Goal: Transaction & Acquisition: Obtain resource

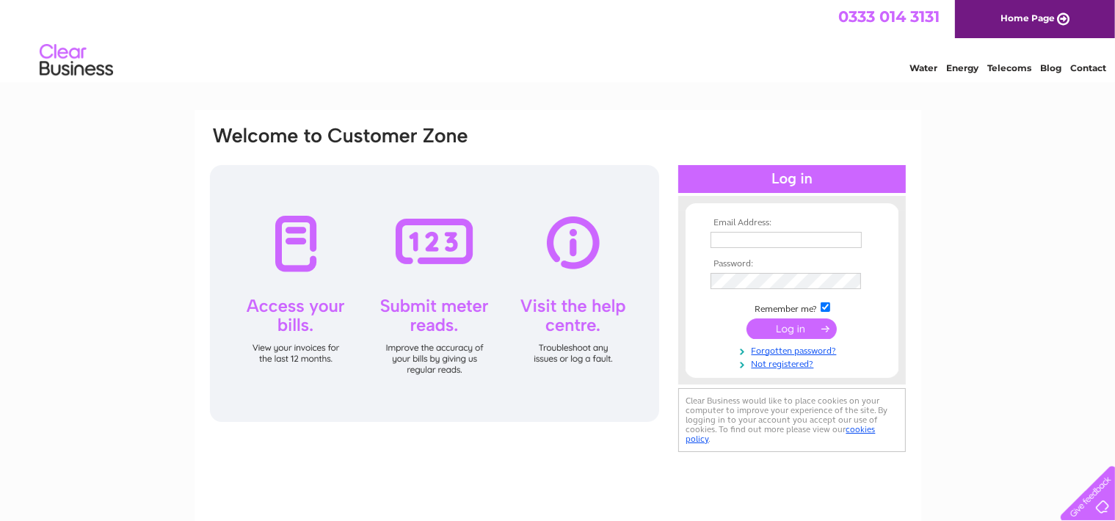
click at [718, 241] on input "text" at bounding box center [785, 240] width 151 height 16
click at [772, 236] on input "thetindsleys'tiscali.co.uk" at bounding box center [786, 241] width 153 height 18
type input "thetindsleys@tiscali.co.uk"
click at [785, 327] on input "submit" at bounding box center [791, 329] width 90 height 21
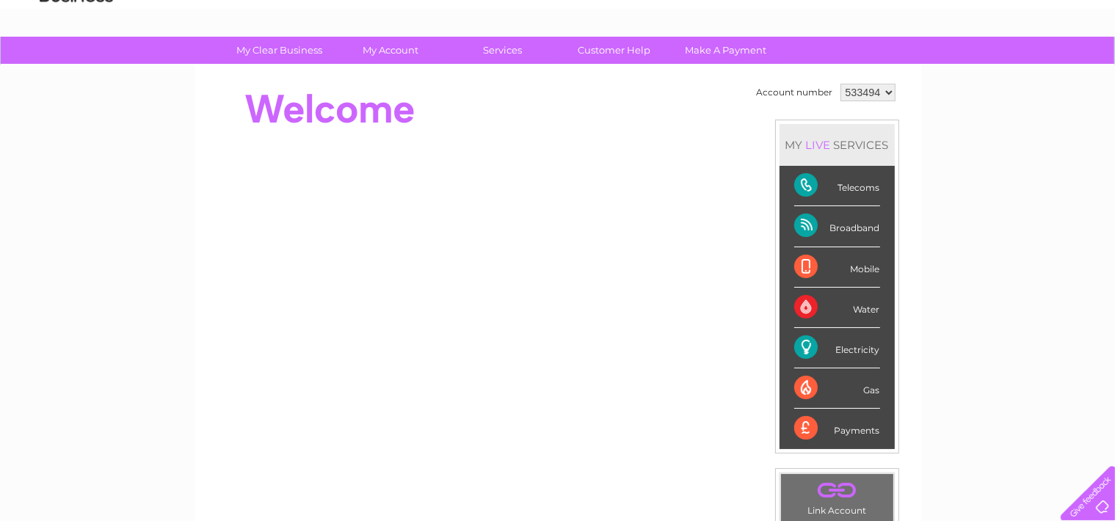
scroll to position [147, 0]
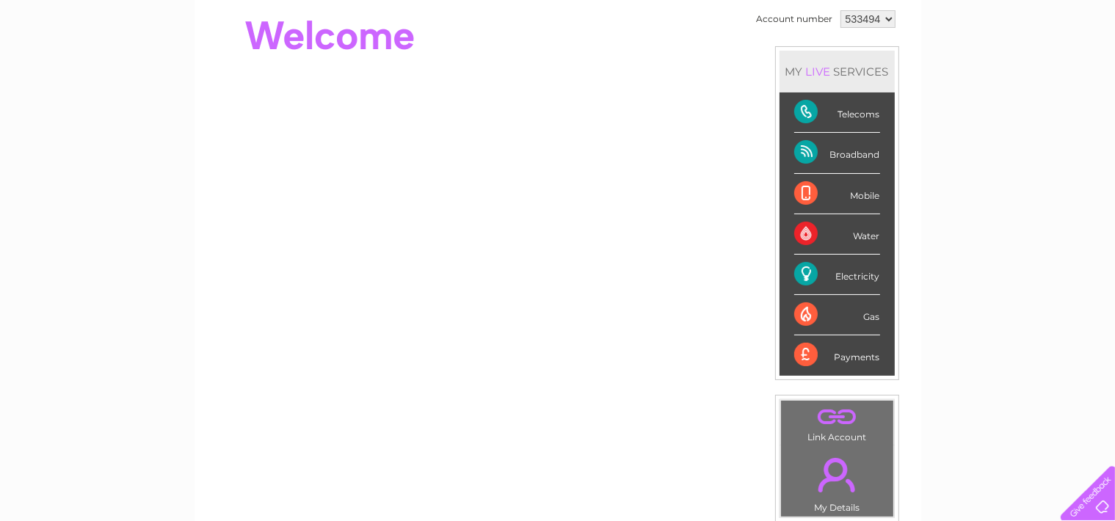
click at [860, 115] on div "Telecoms" at bounding box center [837, 112] width 86 height 40
click at [800, 103] on div "Telecoms" at bounding box center [837, 112] width 86 height 40
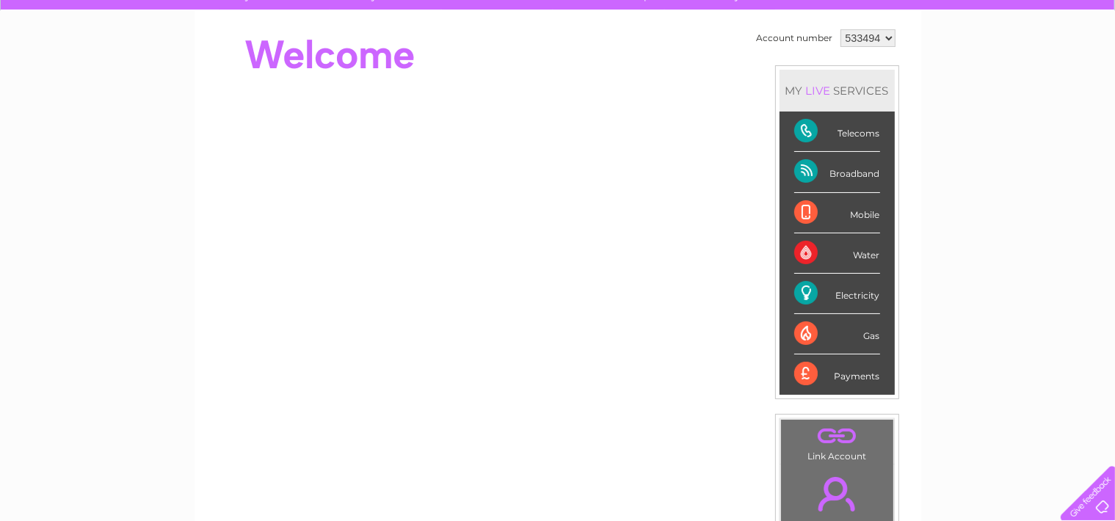
scroll to position [0, 0]
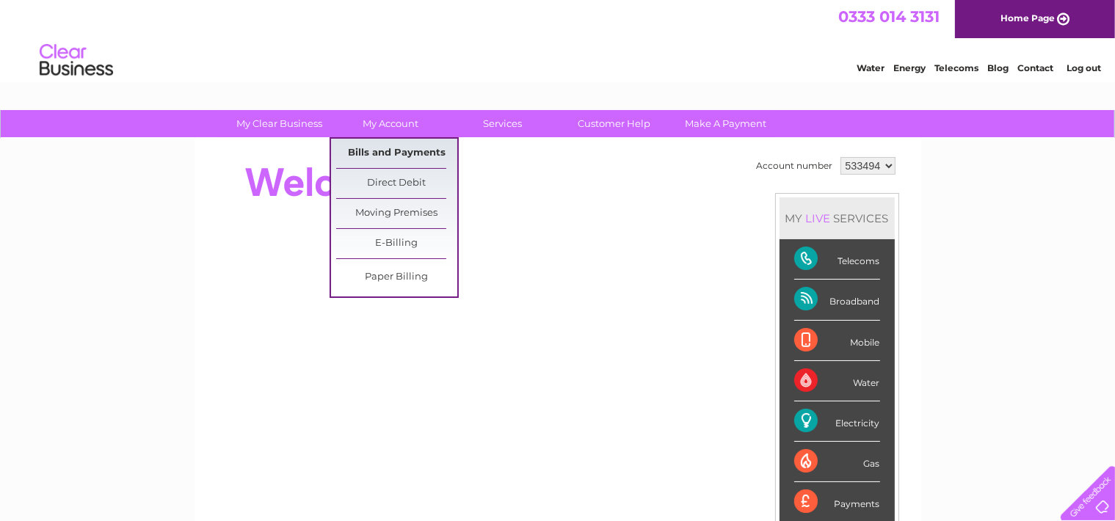
click at [379, 149] on link "Bills and Payments" at bounding box center [396, 153] width 121 height 29
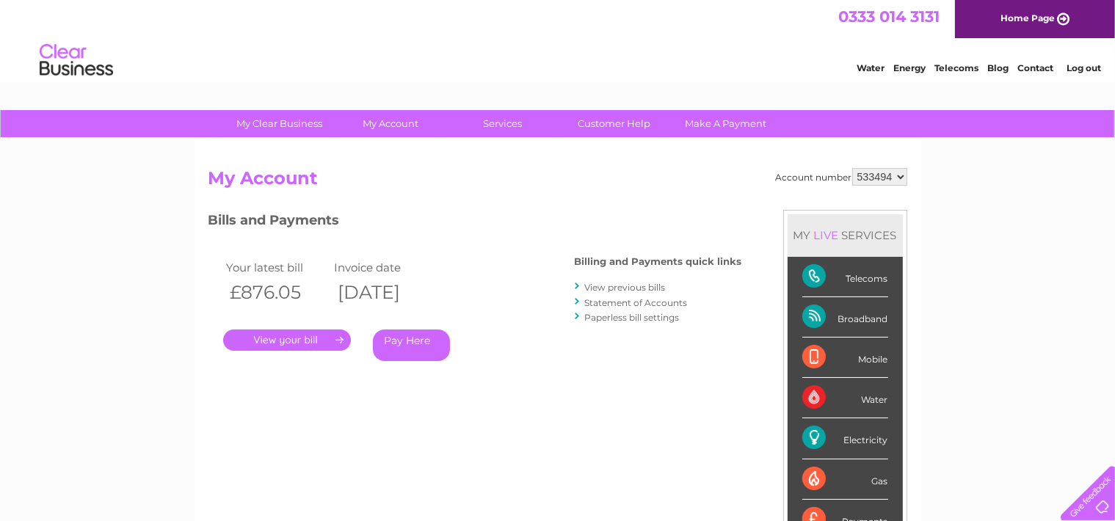
click at [321, 342] on link "." at bounding box center [287, 339] width 128 height 21
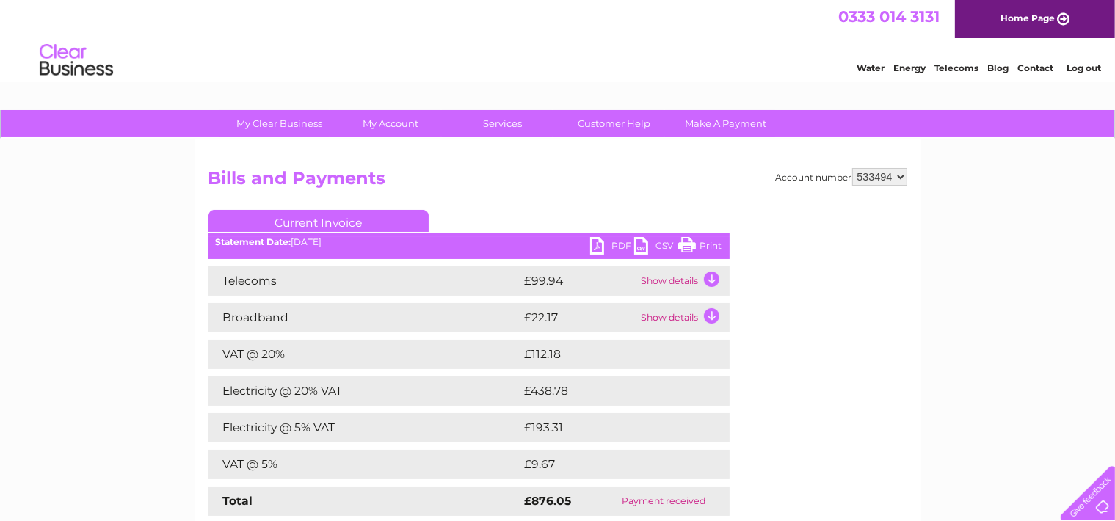
scroll to position [73, 0]
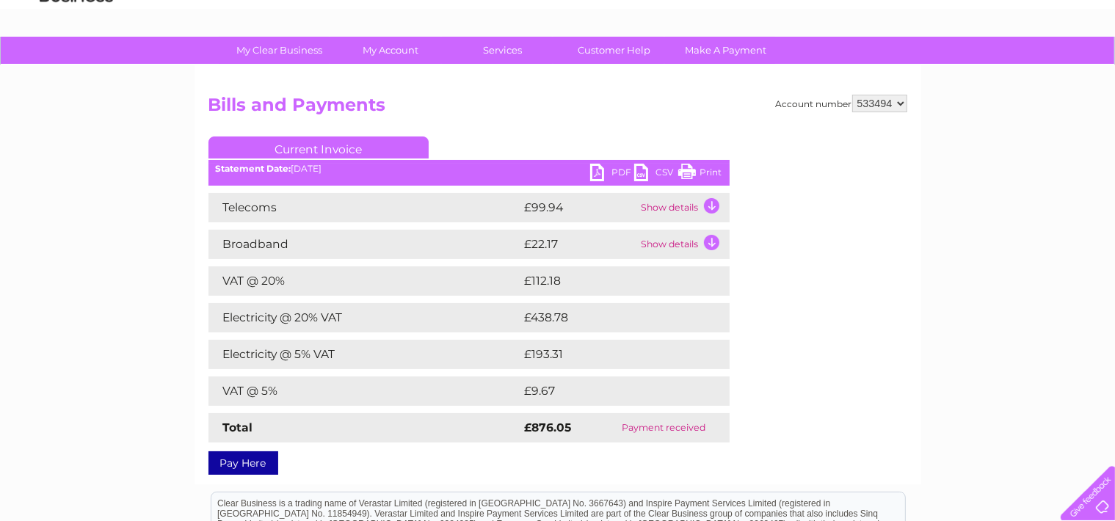
click at [637, 172] on link "CSV" at bounding box center [656, 174] width 44 height 21
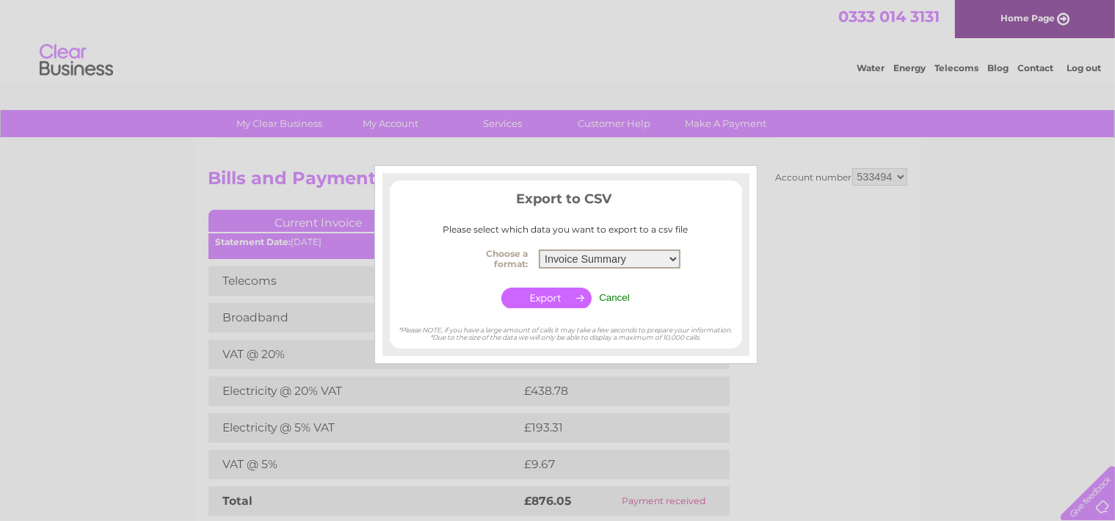
click at [675, 260] on select "Invoice Summary Telecoms Call Summary Service Charge Summary" at bounding box center [610, 258] width 142 height 19
click at [539, 249] on select "Invoice Summary Telecoms Call Summary Service Charge Summary" at bounding box center [610, 258] width 142 height 19
click at [807, 227] on div at bounding box center [557, 260] width 1115 height 521
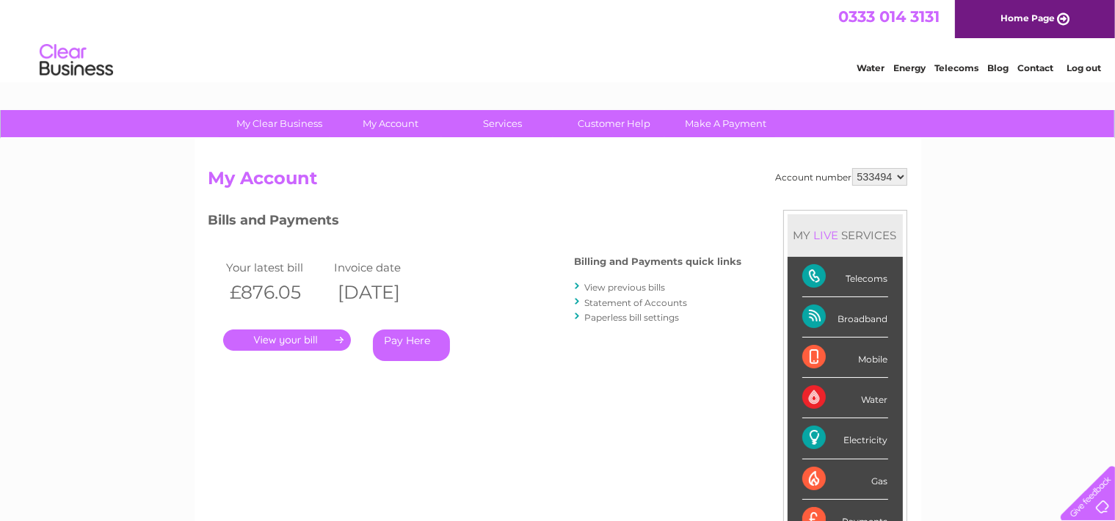
click at [312, 335] on link "." at bounding box center [287, 339] width 128 height 21
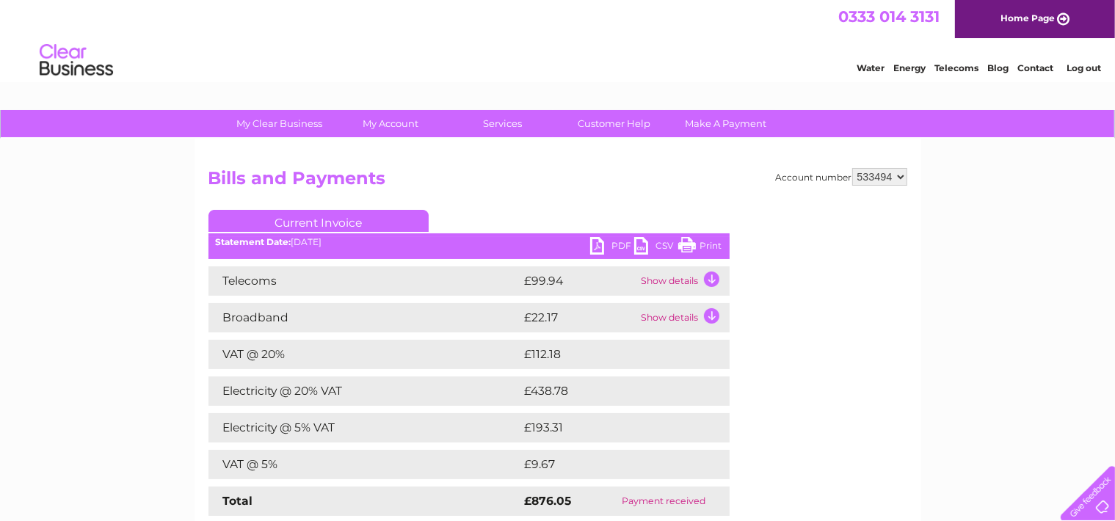
click at [590, 247] on link "PDF" at bounding box center [612, 247] width 44 height 21
click at [597, 244] on link "PDF" at bounding box center [612, 247] width 44 height 21
